Goal: Task Accomplishment & Management: Complete application form

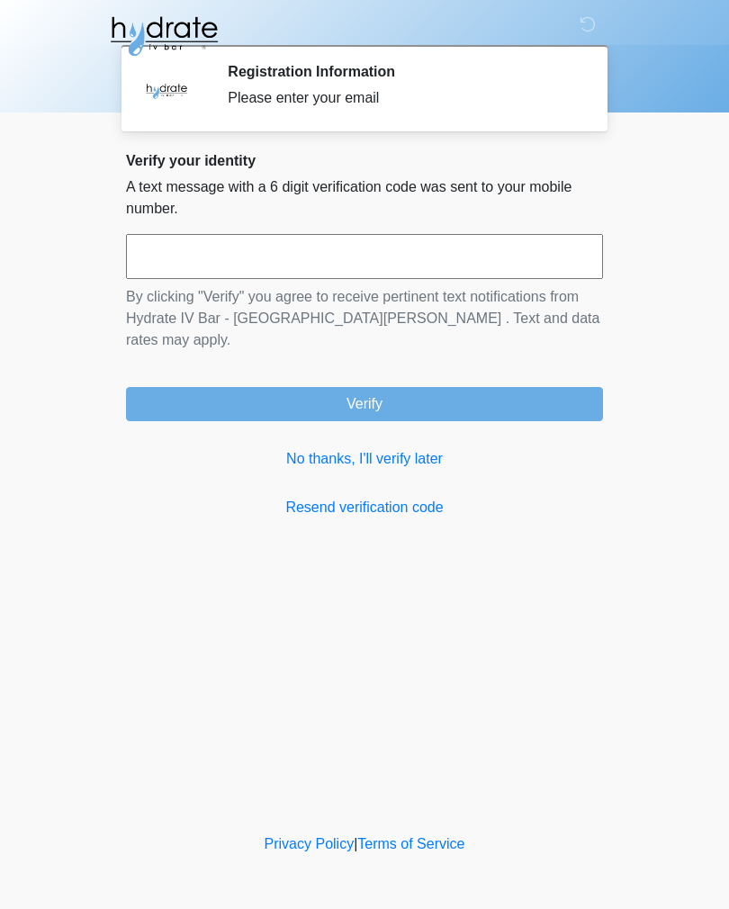
click at [538, 245] on input "text" at bounding box center [364, 256] width 477 height 45
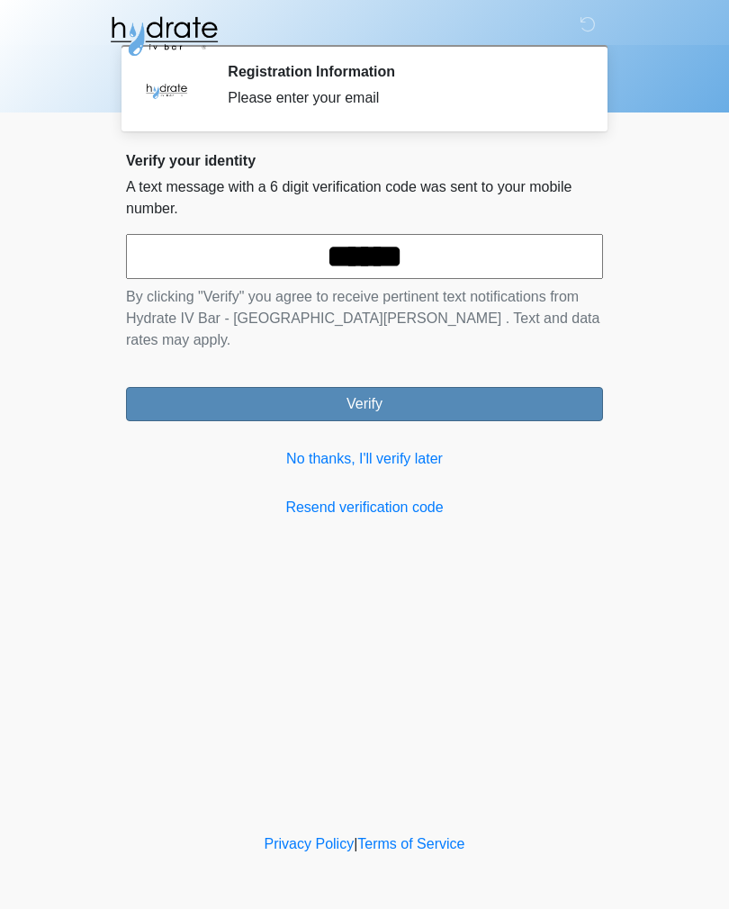
type input "******"
click at [572, 387] on button "Verify" at bounding box center [364, 404] width 477 height 34
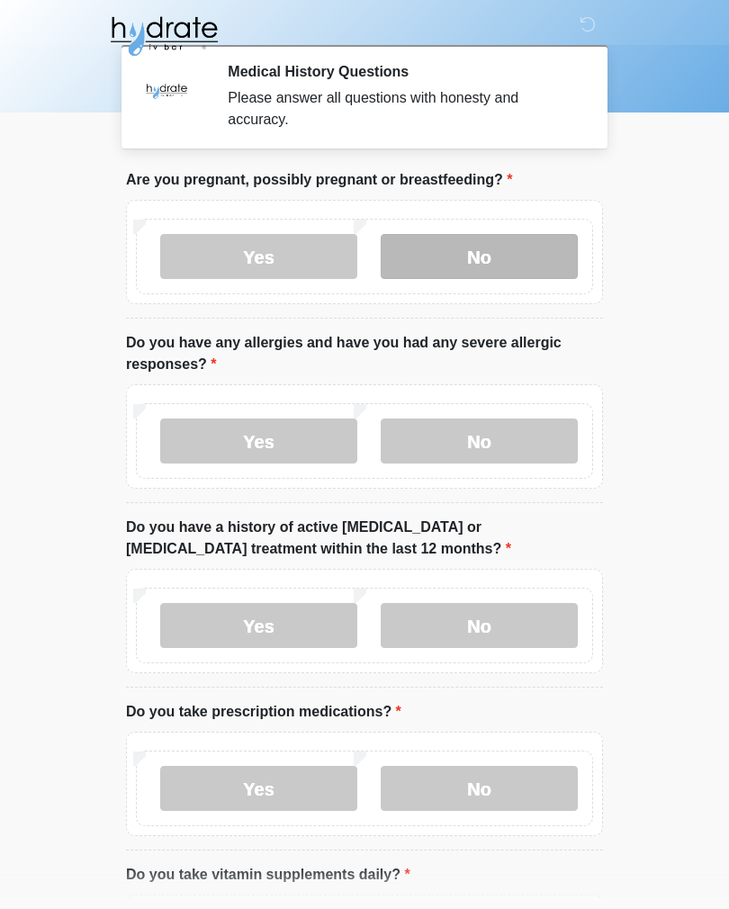
click at [519, 245] on label "No" at bounding box center [479, 256] width 197 height 45
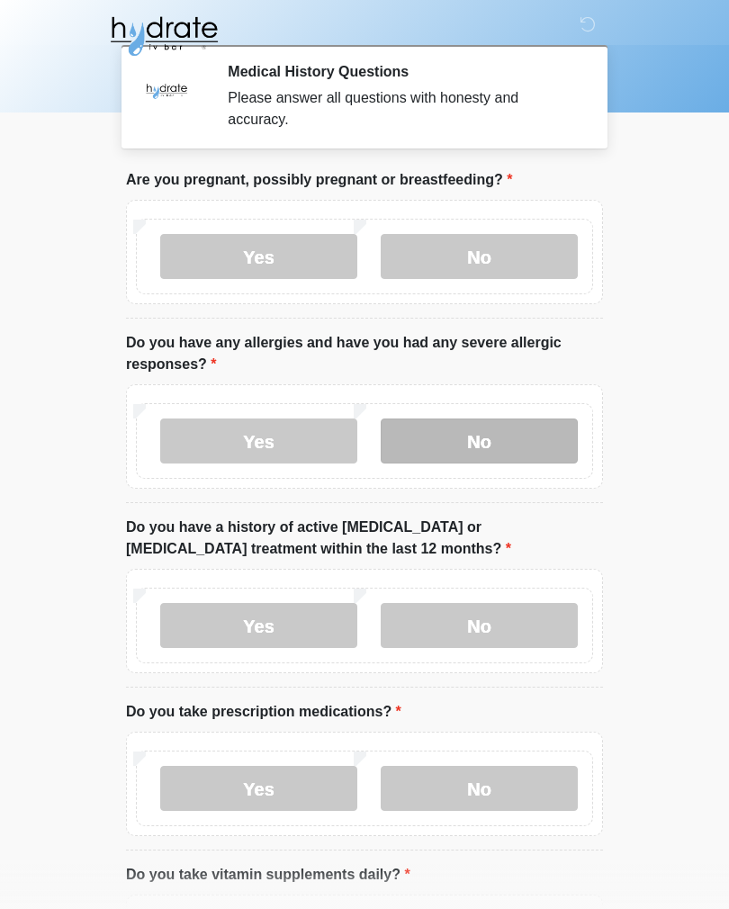
click at [565, 443] on label "No" at bounding box center [479, 441] width 197 height 45
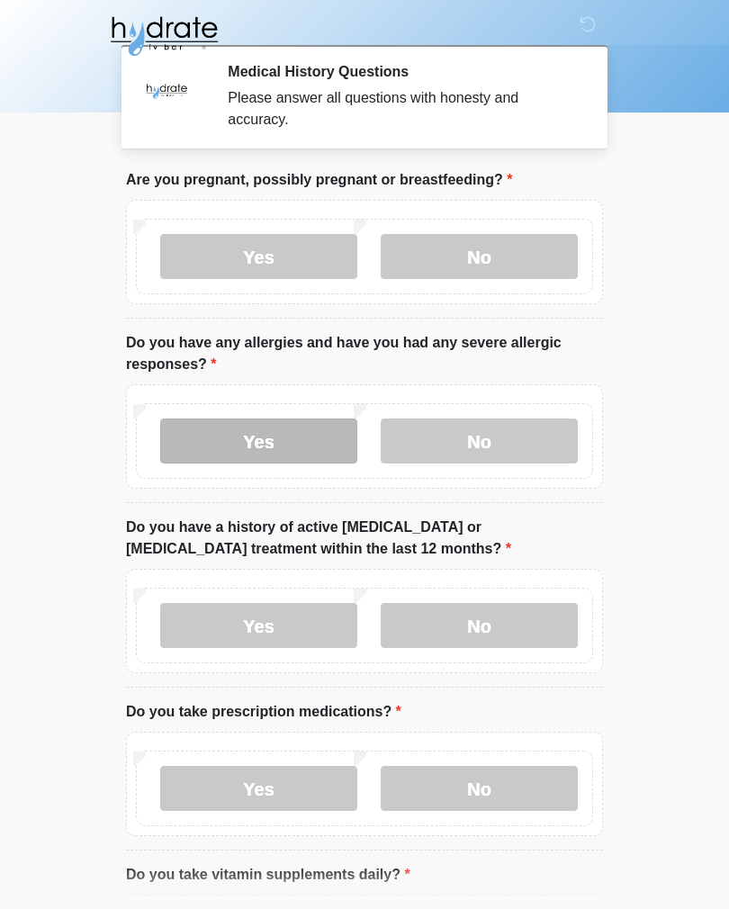
click at [195, 434] on label "Yes" at bounding box center [258, 441] width 197 height 45
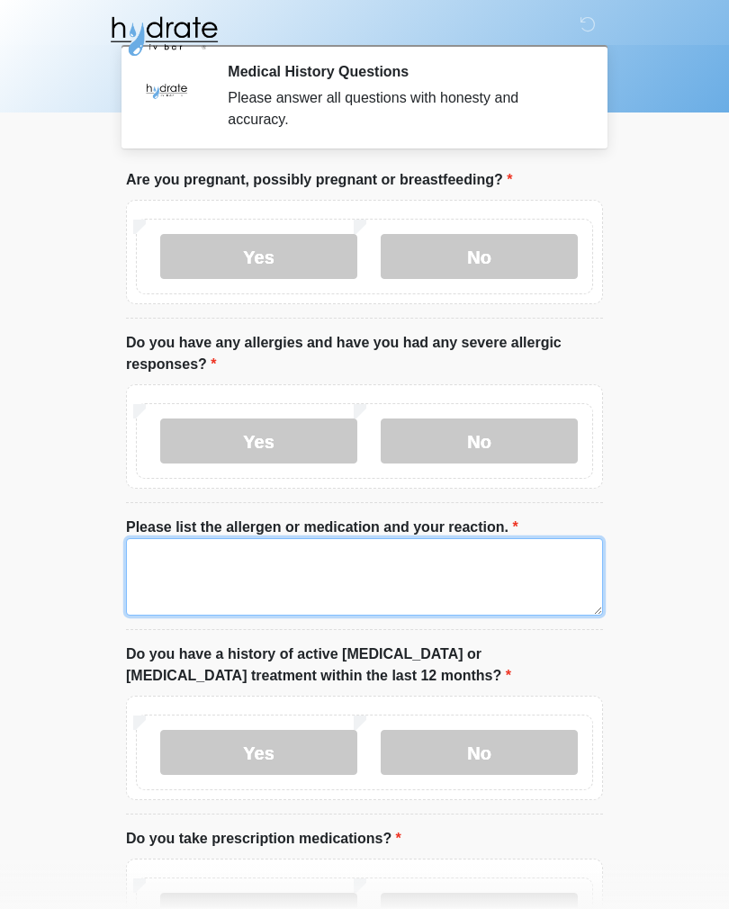
click at [515, 569] on textarea "Please list the allergen or medication and your reaction." at bounding box center [364, 576] width 477 height 77
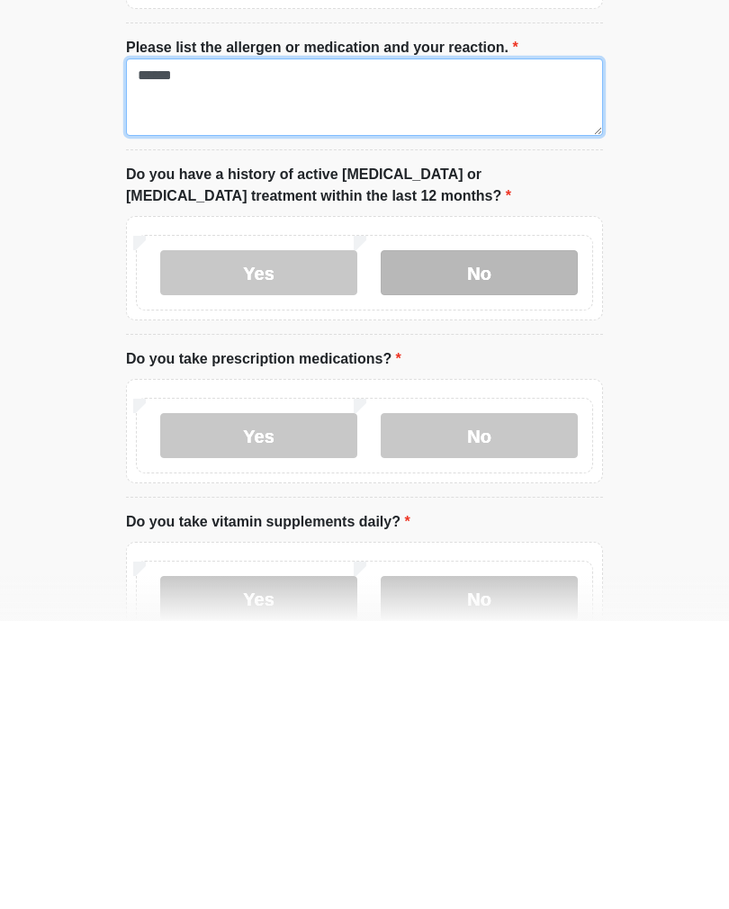
type textarea "******"
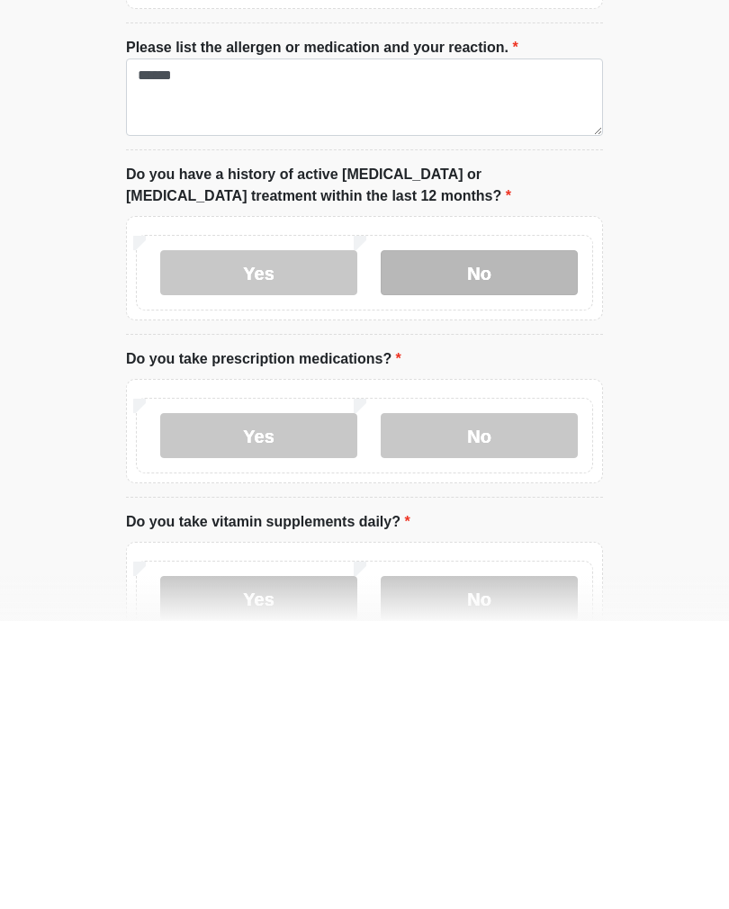
click at [558, 538] on label "No" at bounding box center [479, 560] width 197 height 45
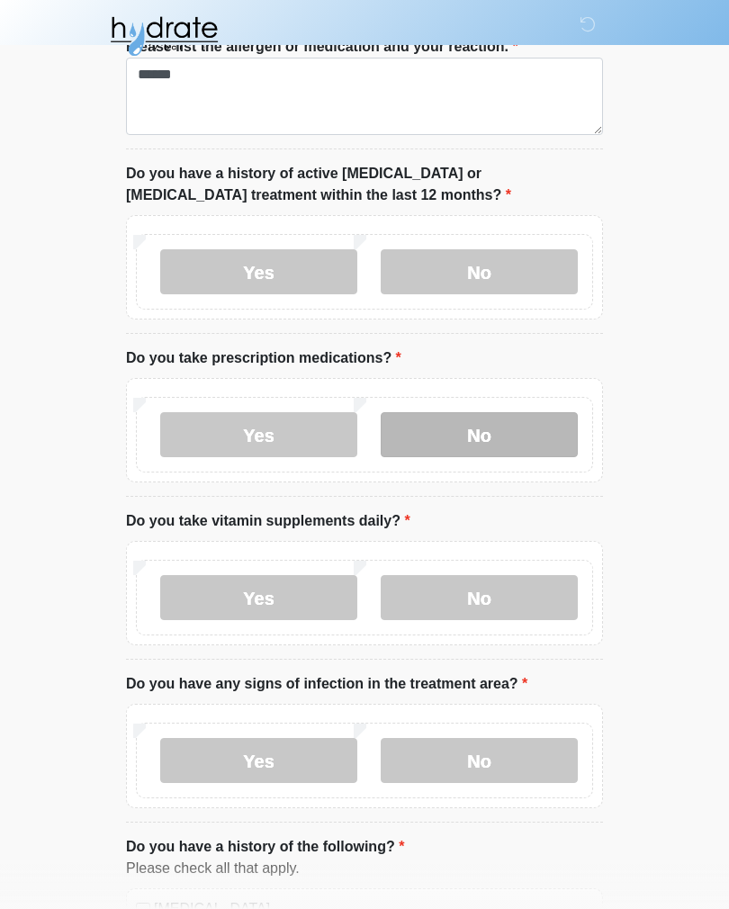
click at [569, 427] on label "No" at bounding box center [479, 434] width 197 height 45
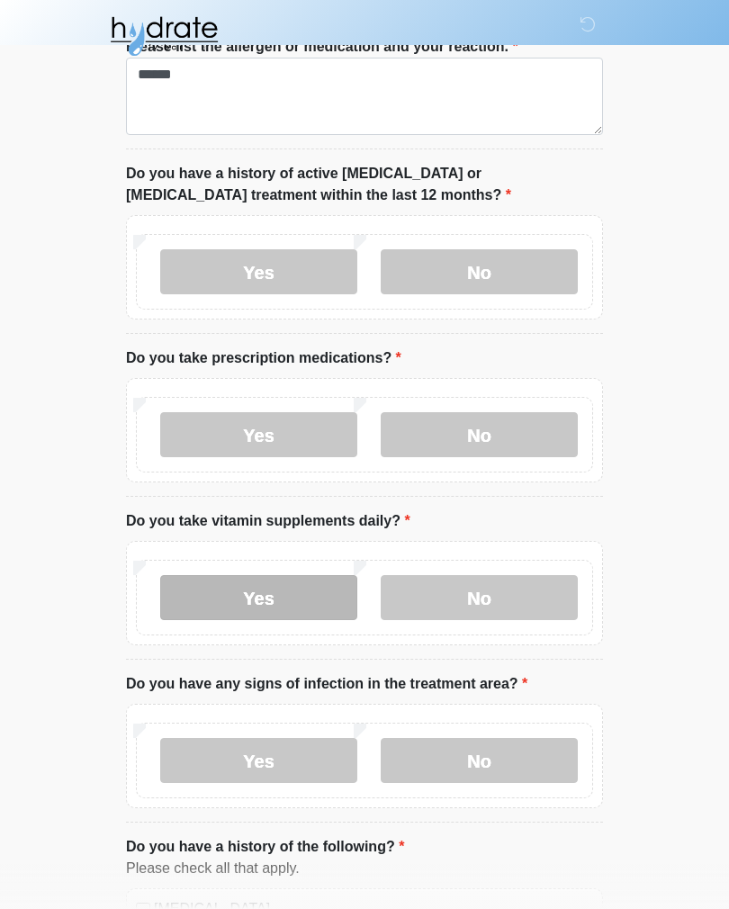
click at [194, 610] on label "Yes" at bounding box center [258, 597] width 197 height 45
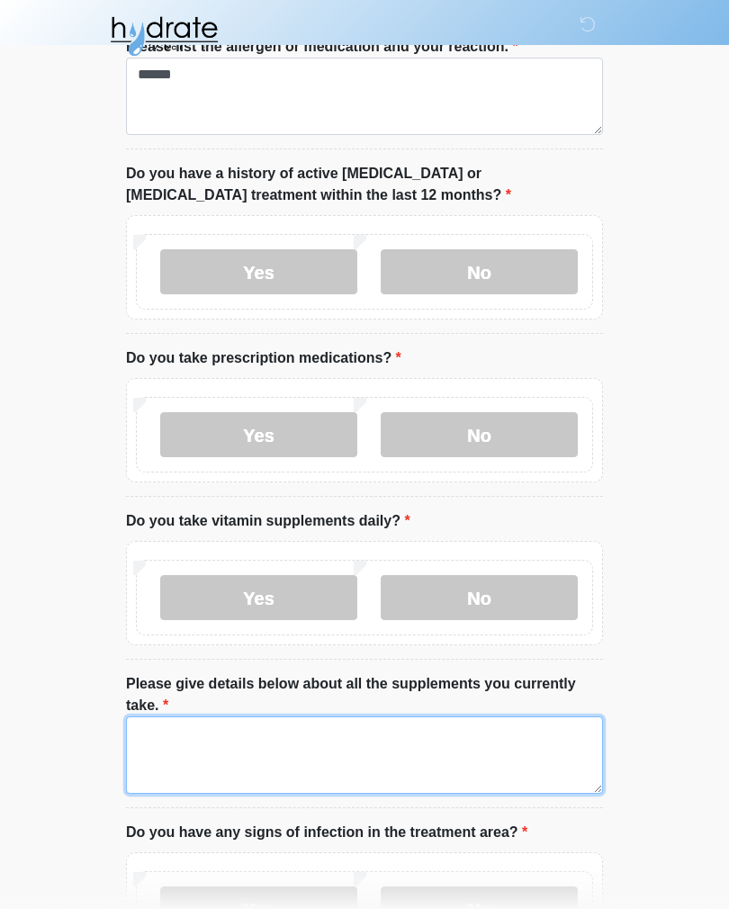
click at [509, 743] on textarea "Please give details below about all the supplements you currently take." at bounding box center [364, 754] width 477 height 77
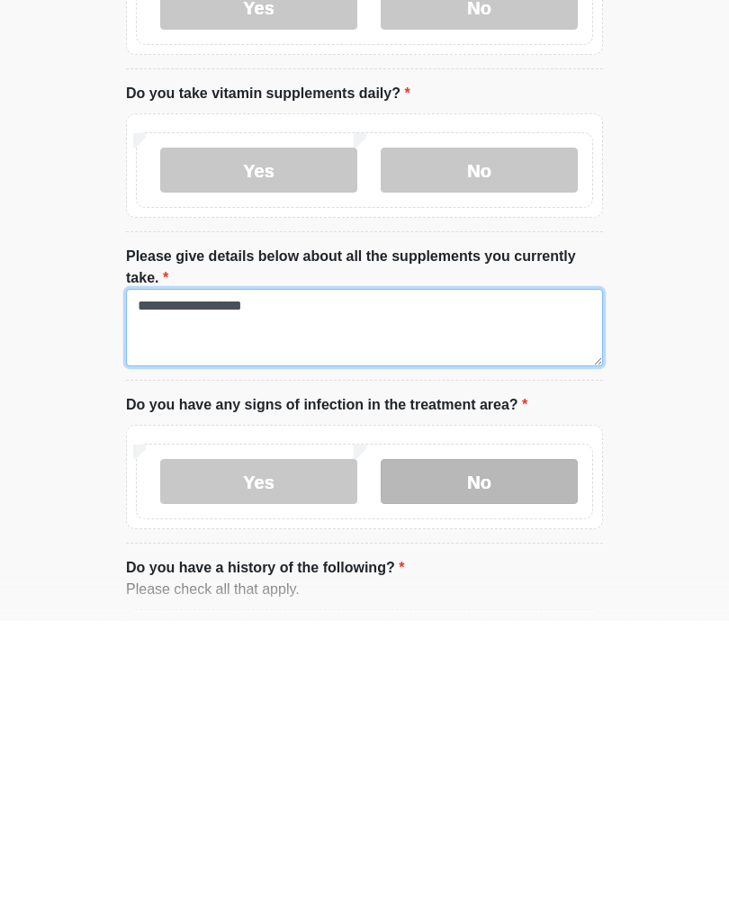
type textarea "**********"
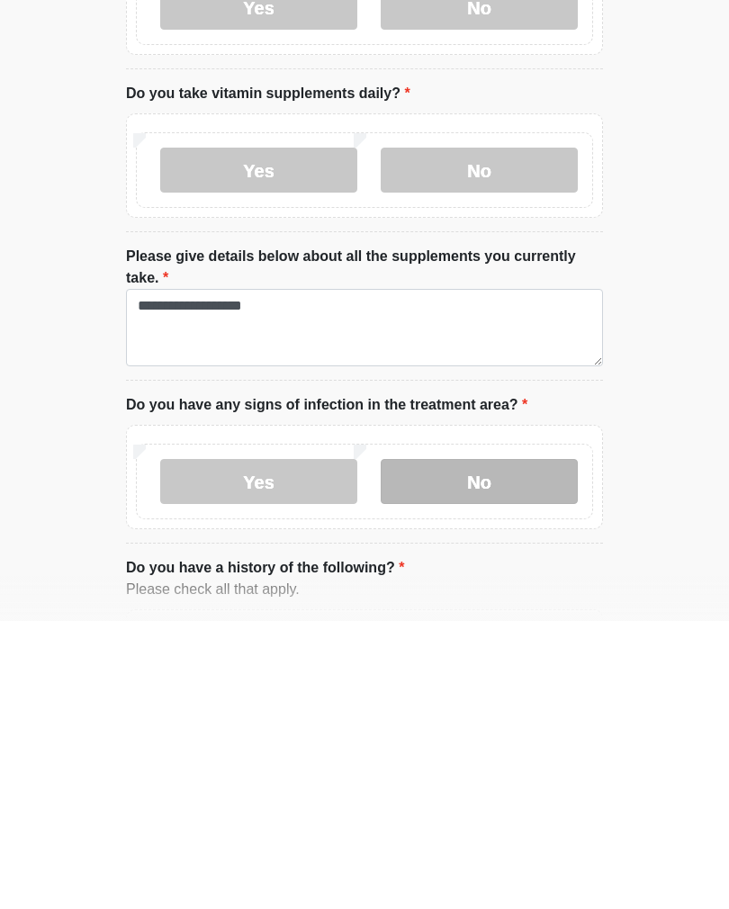
click at [562, 747] on label "No" at bounding box center [479, 769] width 197 height 45
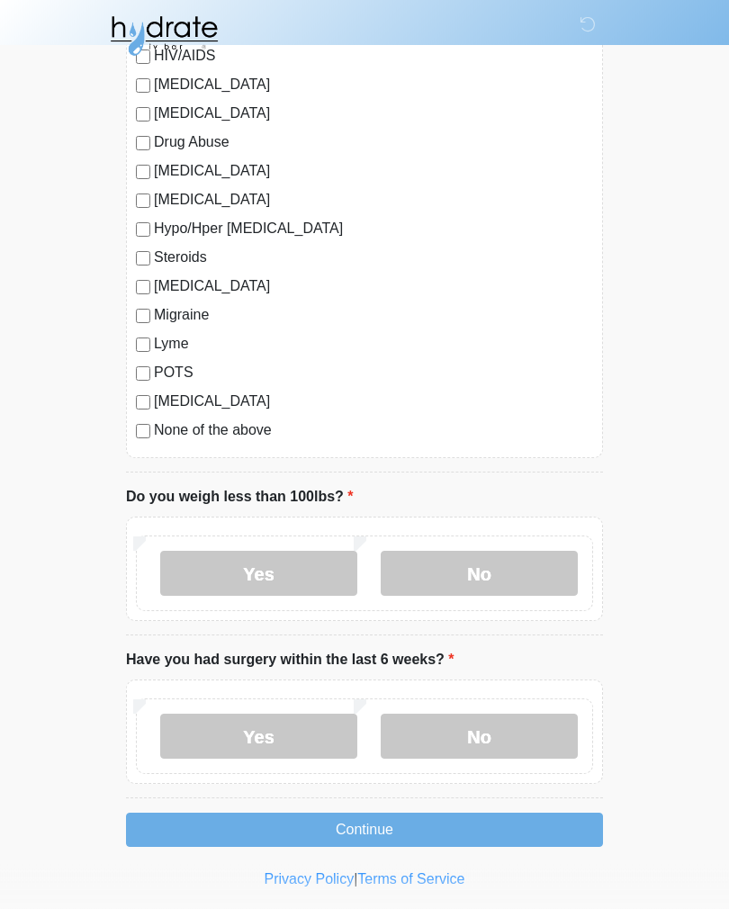
scroll to position [2032, 0]
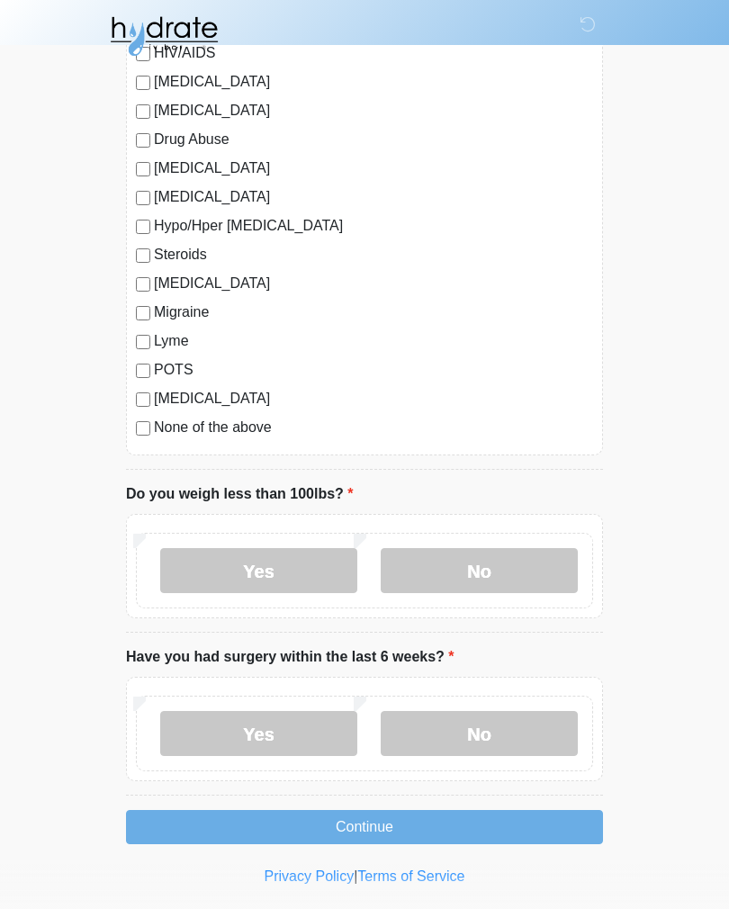
click at [558, 566] on label "No" at bounding box center [479, 570] width 197 height 45
click at [532, 725] on label "No" at bounding box center [479, 733] width 197 height 45
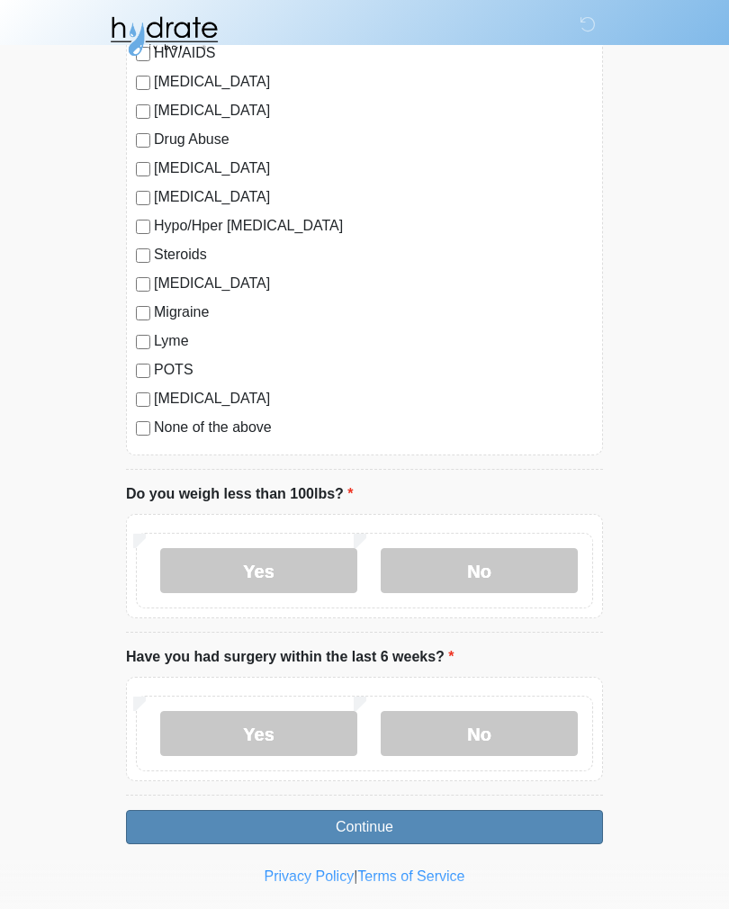
click at [541, 814] on button "Continue" at bounding box center [364, 827] width 477 height 34
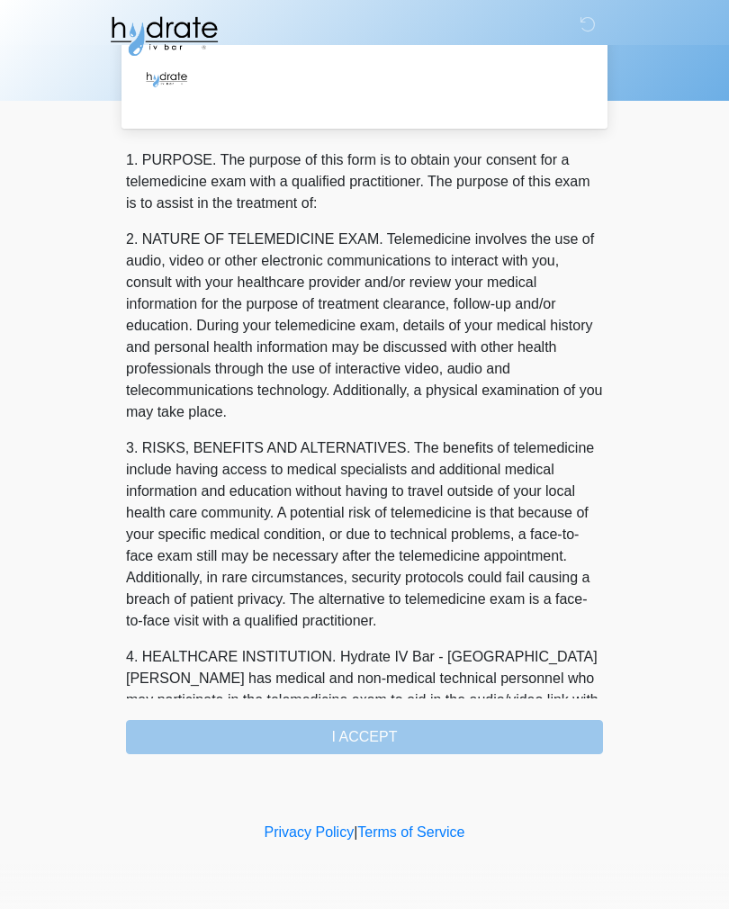
scroll to position [0, 0]
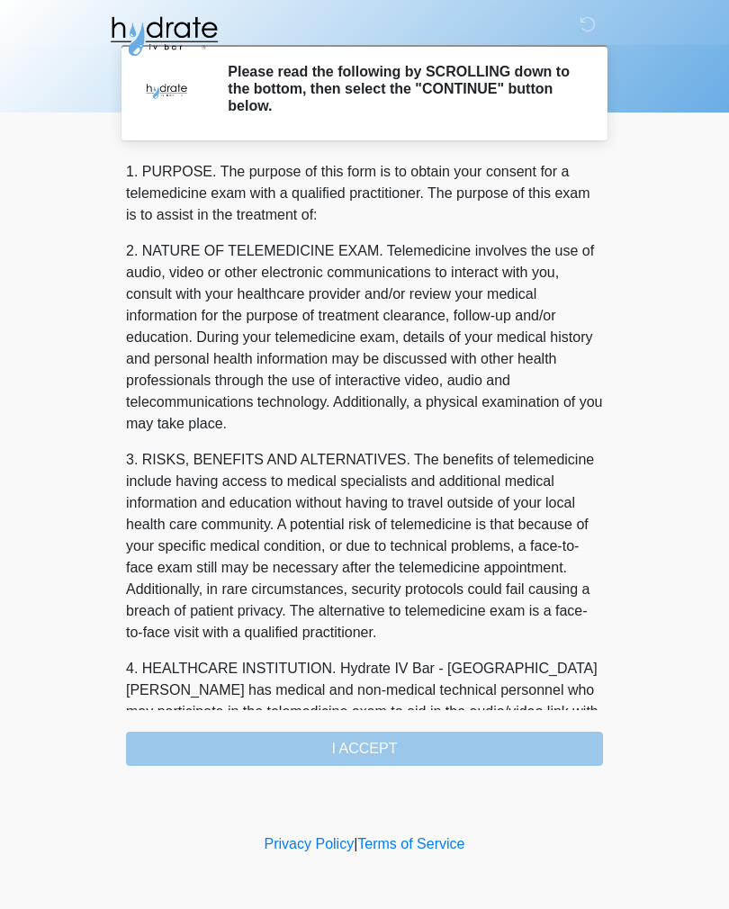
click at [530, 745] on div "1. PURPOSE. The purpose of this form is to obtain your consent for a telemedici…" at bounding box center [364, 463] width 477 height 605
click at [520, 734] on div "1. PURPOSE. The purpose of this form is to obtain your consent for a telemedici…" at bounding box center [364, 463] width 477 height 605
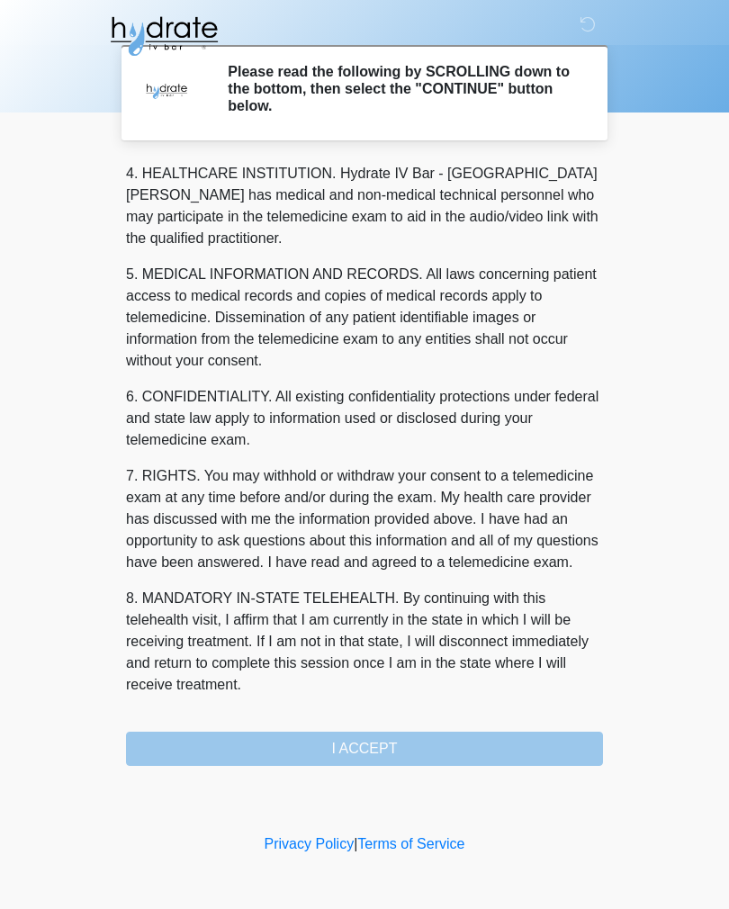
scroll to position [517, 0]
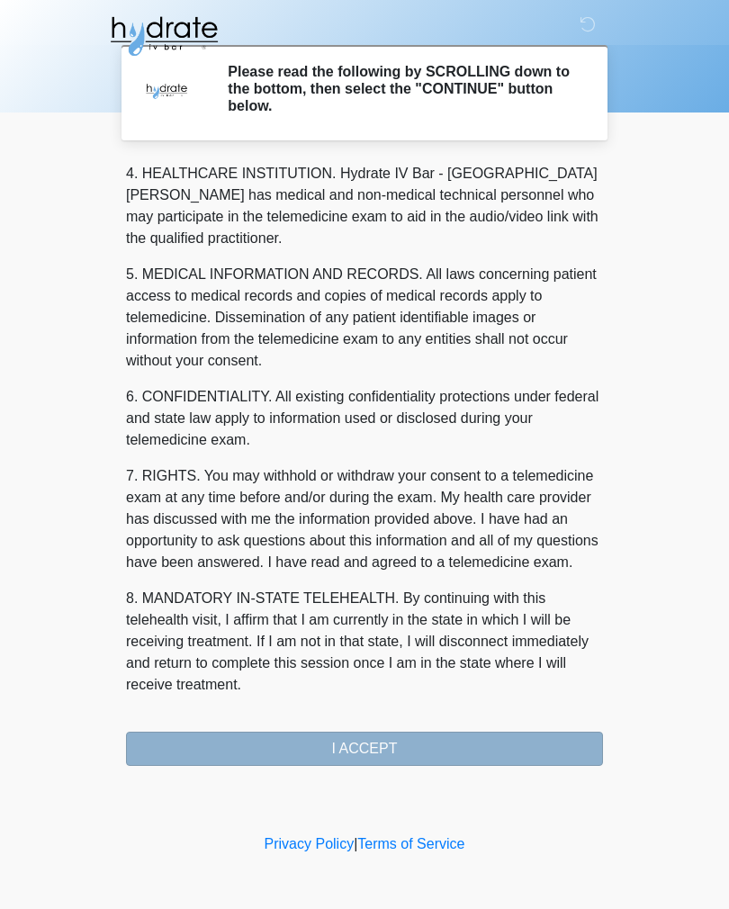
click at [508, 742] on button "I ACCEPT" at bounding box center [364, 749] width 477 height 34
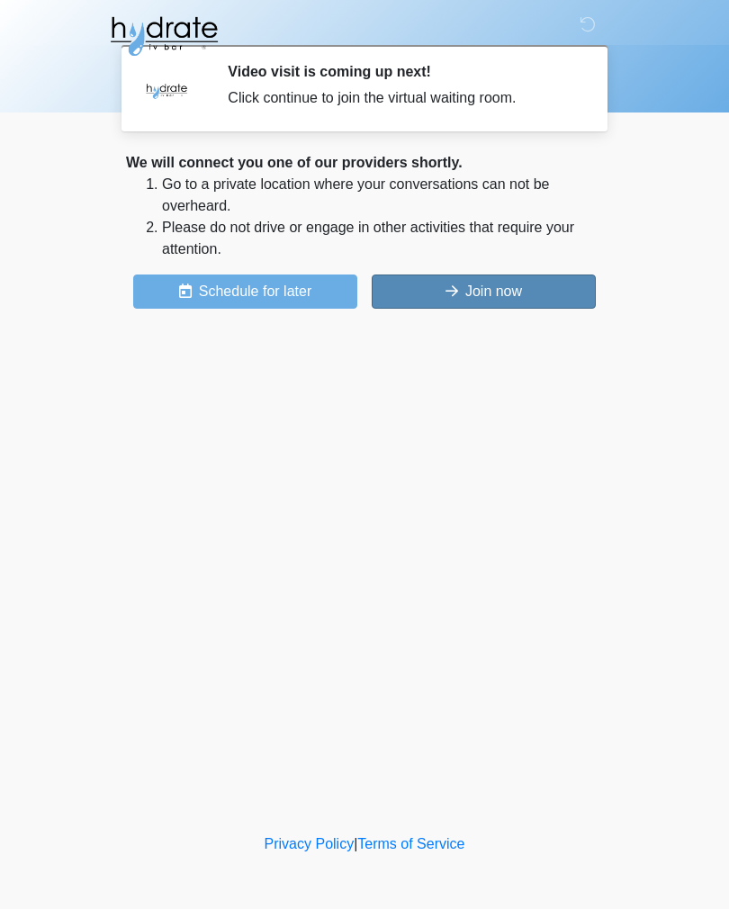
click at [575, 289] on button "Join now" at bounding box center [484, 292] width 224 height 34
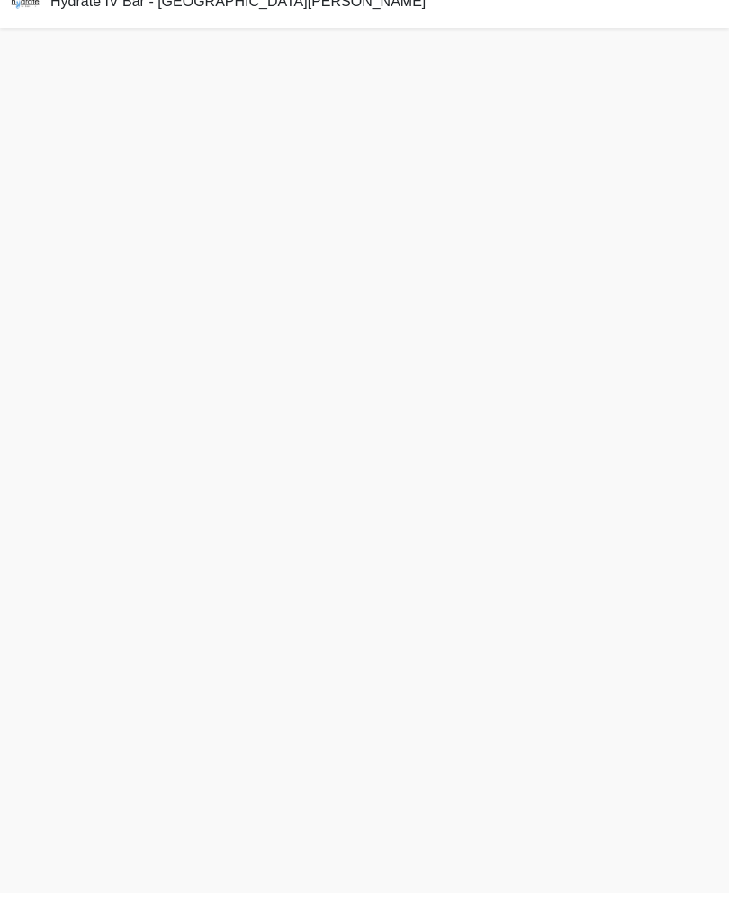
scroll to position [5, 0]
